Goal: Transaction & Acquisition: Purchase product/service

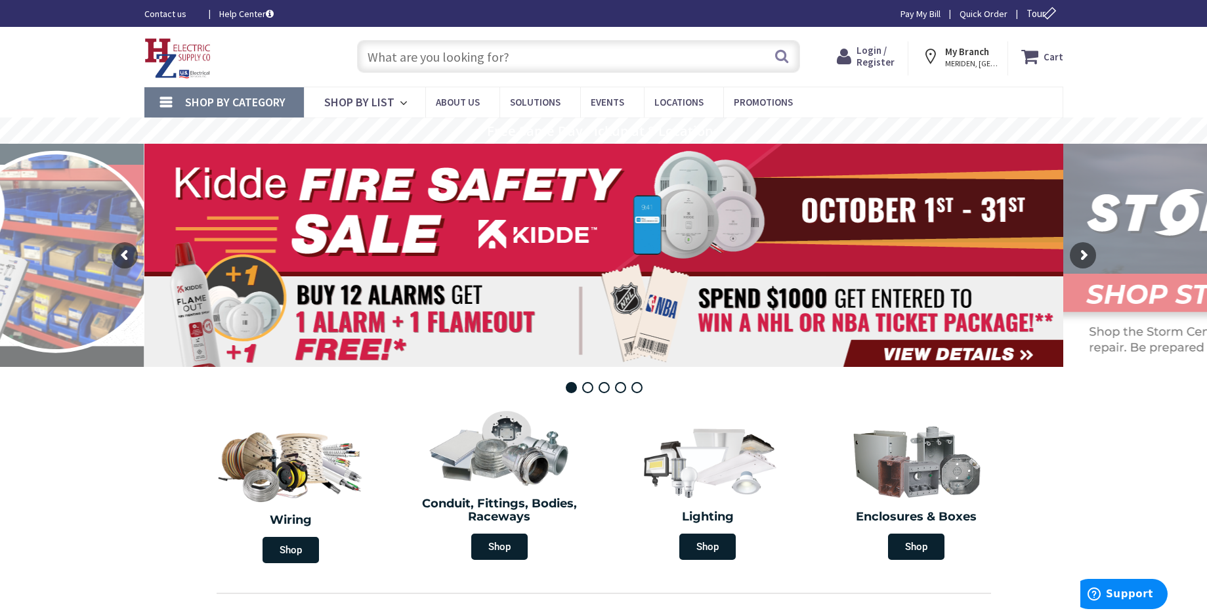
click at [515, 56] on input "text" at bounding box center [578, 56] width 443 height 33
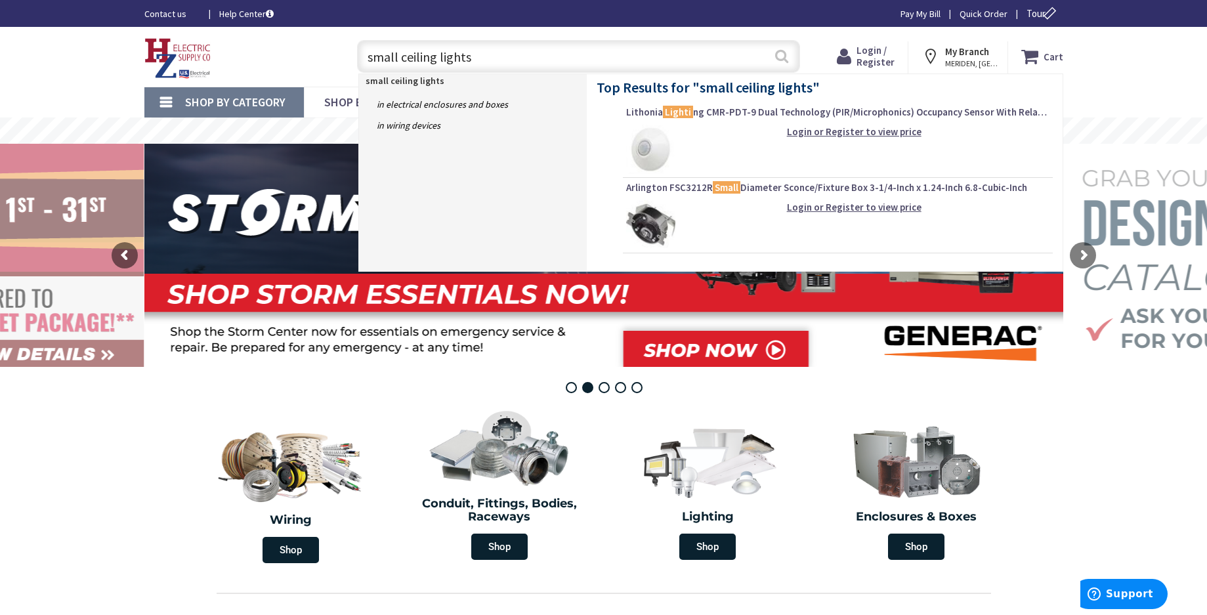
type input "small ceiling lights"
click at [781, 54] on button "Search" at bounding box center [781, 56] width 17 height 30
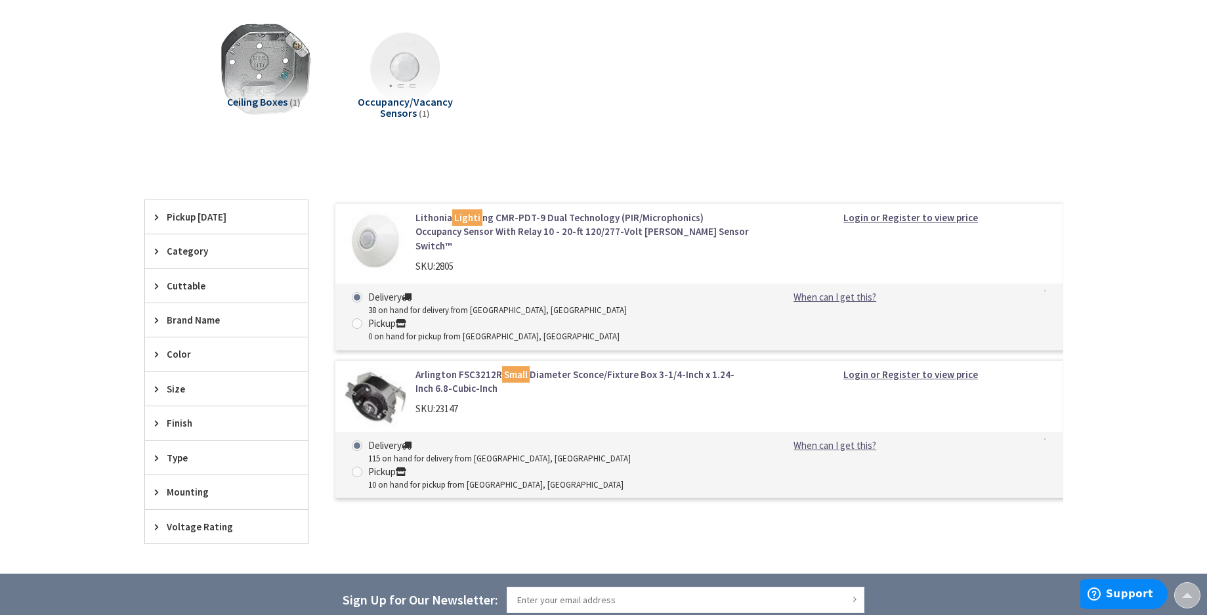
scroll to position [131, 0]
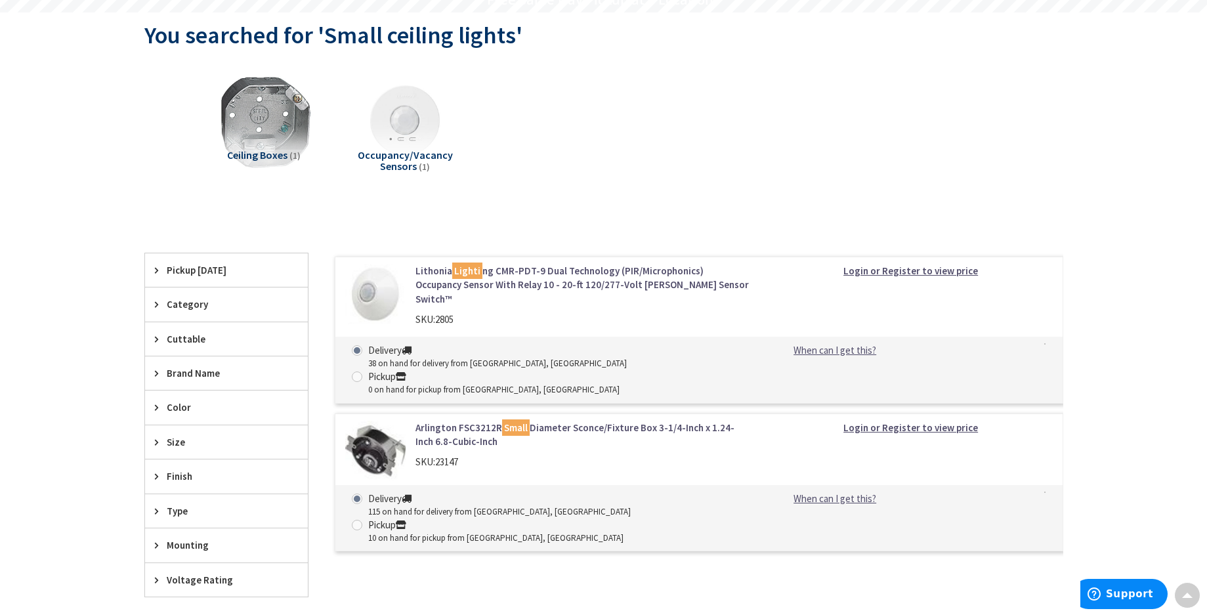
click at [195, 303] on span "Category" at bounding box center [220, 304] width 107 height 14
click at [199, 304] on span "Category" at bounding box center [220, 304] width 107 height 14
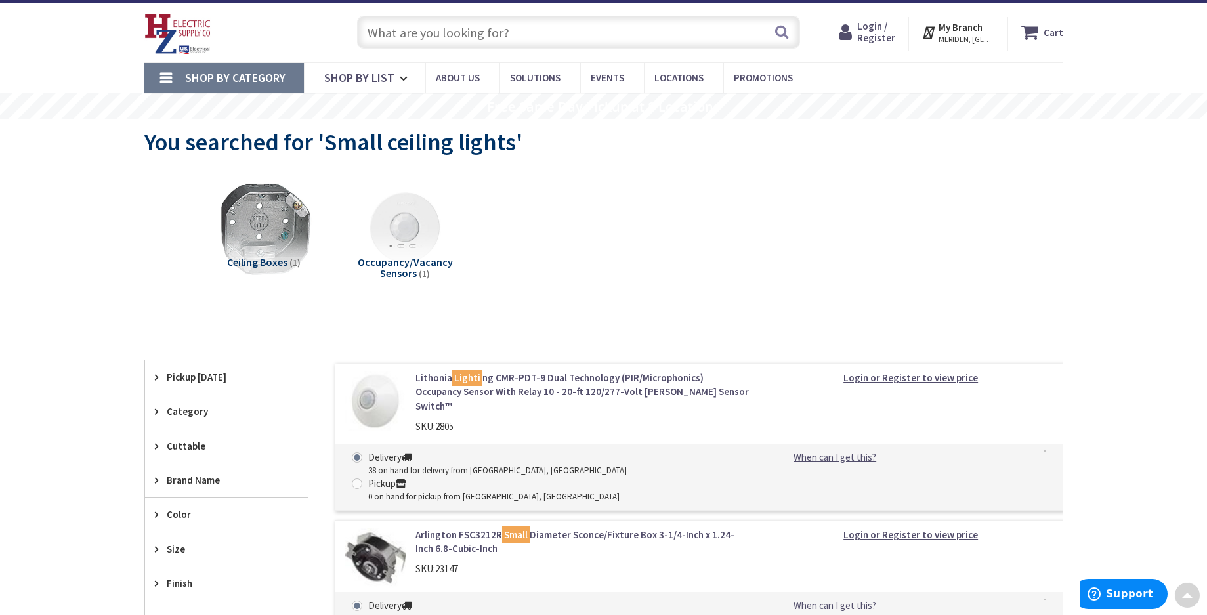
scroll to position [0, 0]
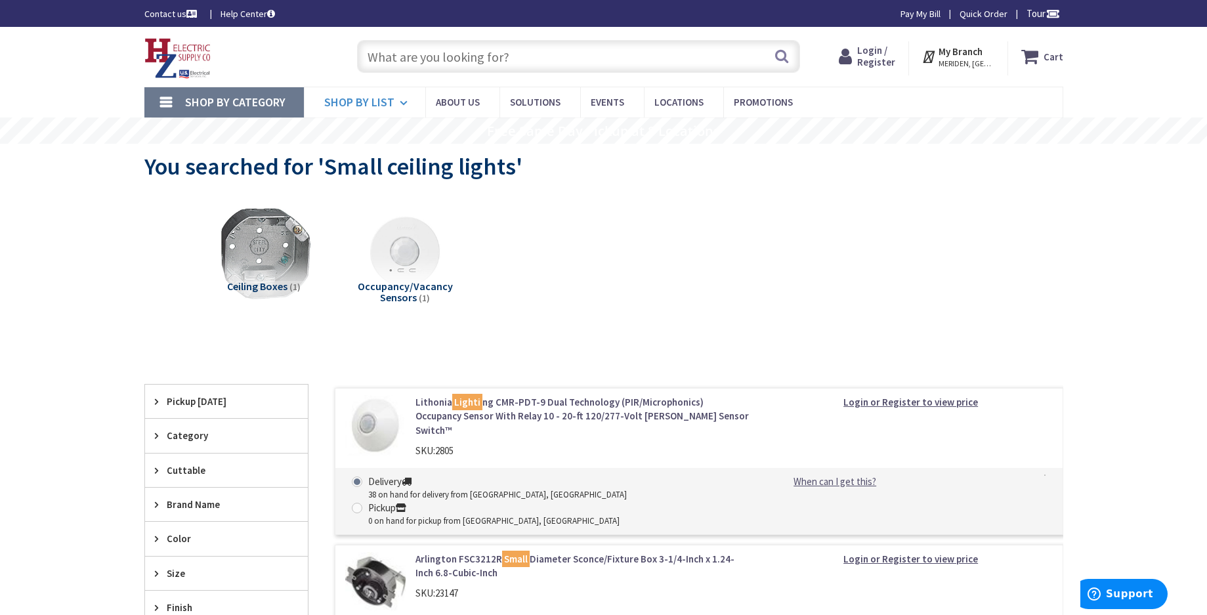
click at [358, 98] on span "Shop By List" at bounding box center [359, 102] width 70 height 15
click at [372, 102] on span "Shop By List" at bounding box center [359, 102] width 70 height 15
